Goal: Transaction & Acquisition: Download file/media

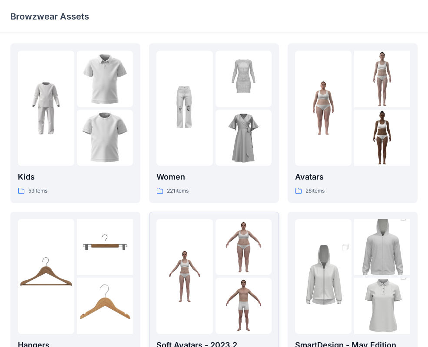
scroll to position [182, 0]
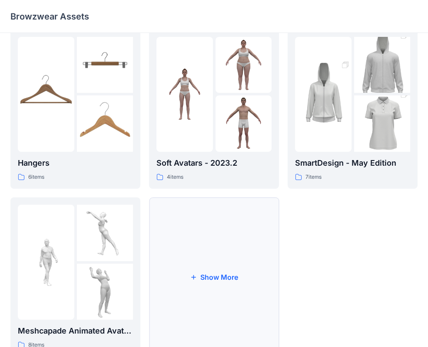
click at [214, 251] on button "Show More" at bounding box center [214, 277] width 130 height 160
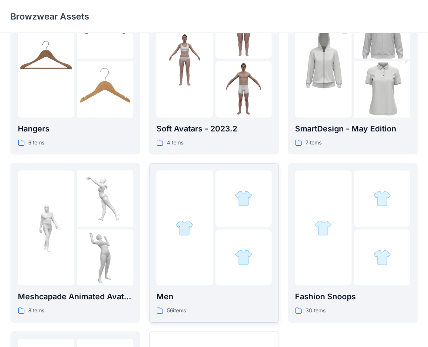
click at [213, 249] on div at bounding box center [213, 228] width 115 height 115
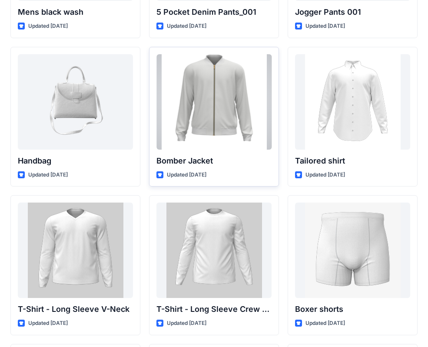
scroll to position [448, 0]
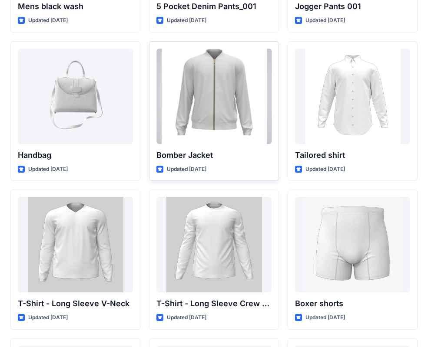
click at [217, 139] on div at bounding box center [213, 96] width 115 height 95
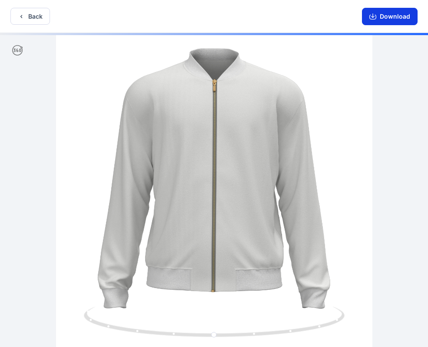
click at [385, 21] on button "Download" at bounding box center [390, 16] width 56 height 17
